Goal: Task Accomplishment & Management: Manage account settings

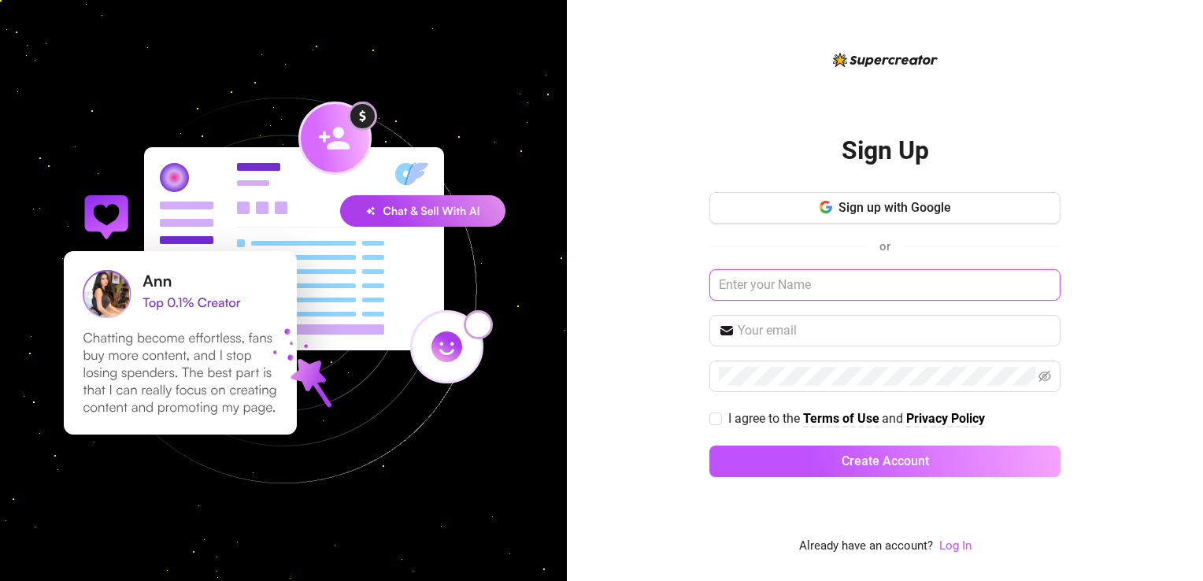
click at [807, 295] on input "text" at bounding box center [885, 285] width 351 height 32
type input "Arda"
click at [962, 549] on link "Log In" at bounding box center [956, 546] width 32 height 14
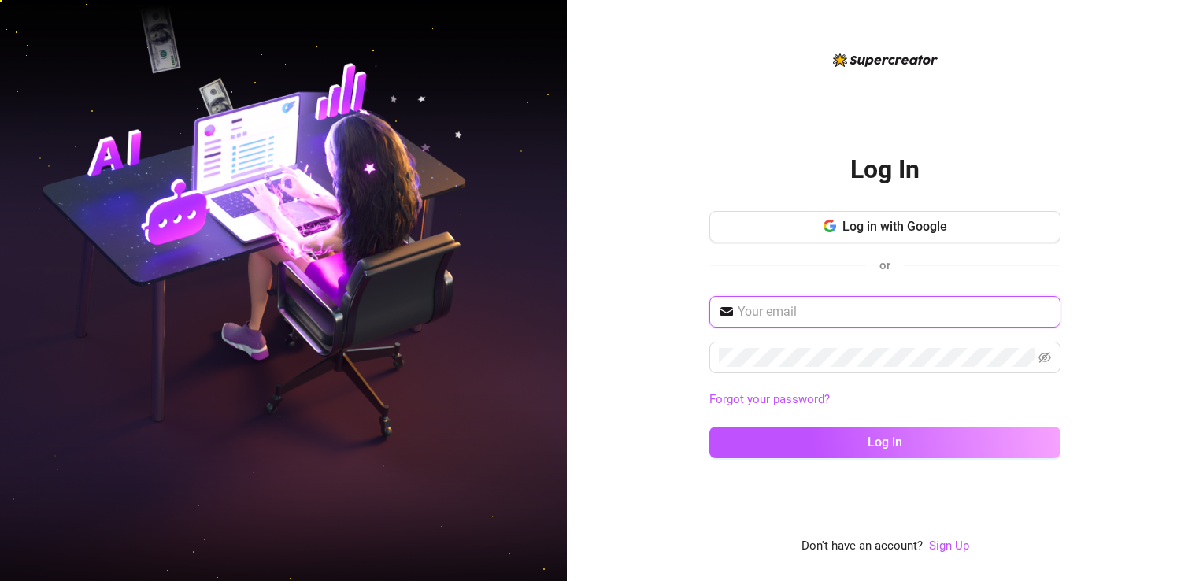
click at [859, 318] on input "text" at bounding box center [894, 311] width 313 height 19
type input "[EMAIL_ADDRESS][DOMAIN_NAME]"
click at [710, 427] on button "Log in" at bounding box center [885, 443] width 351 height 32
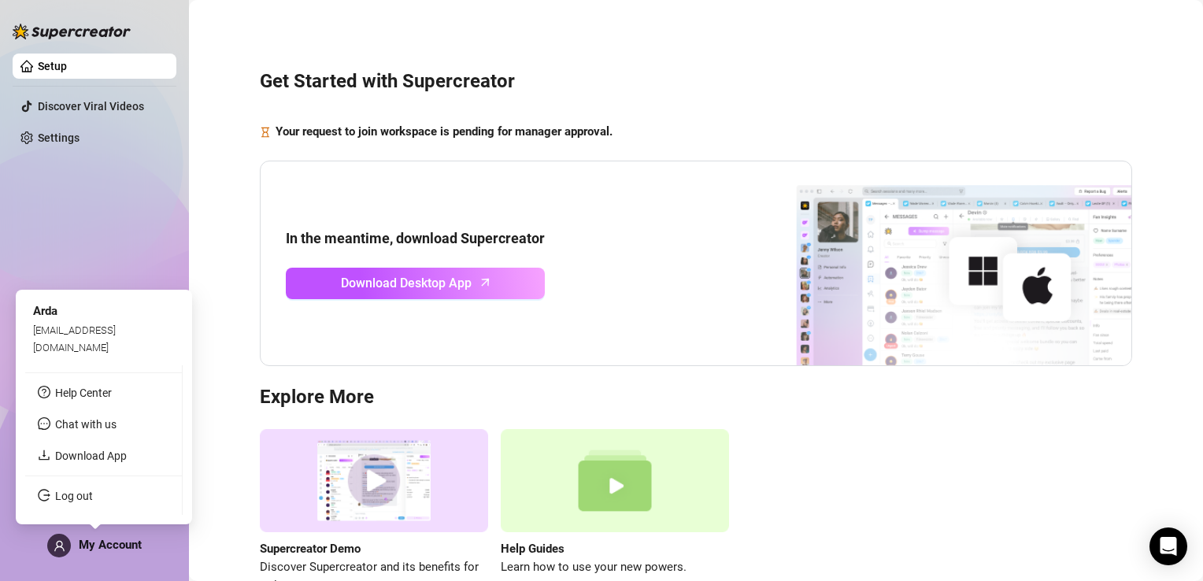
click at [101, 549] on span "My Account" at bounding box center [110, 545] width 63 height 14
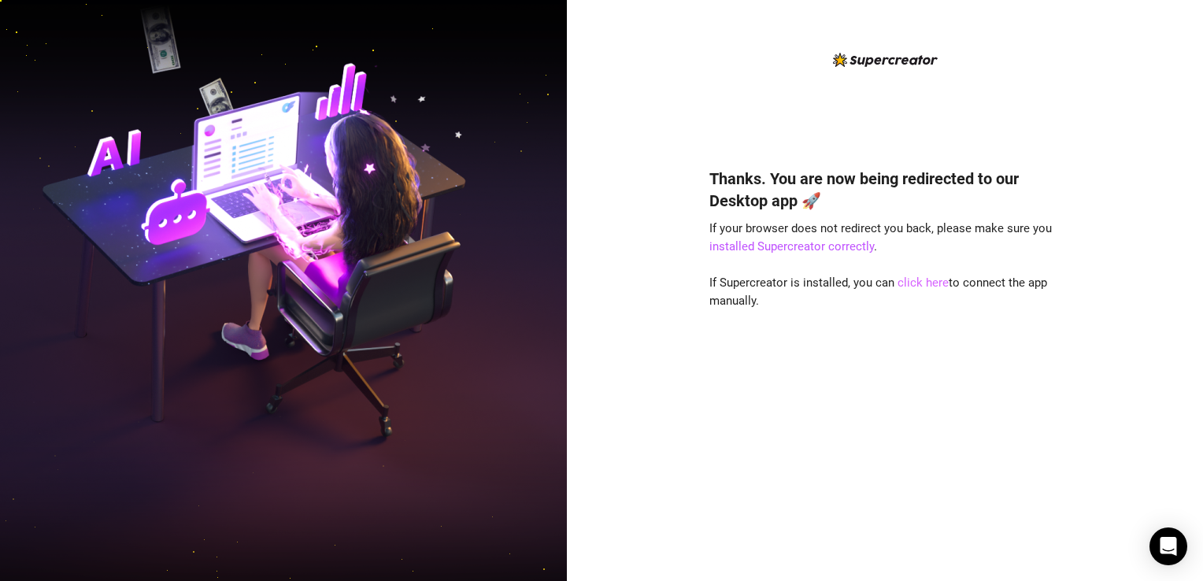
click at [923, 288] on link "click here" at bounding box center [923, 283] width 51 height 14
